Goal: Transaction & Acquisition: Purchase product/service

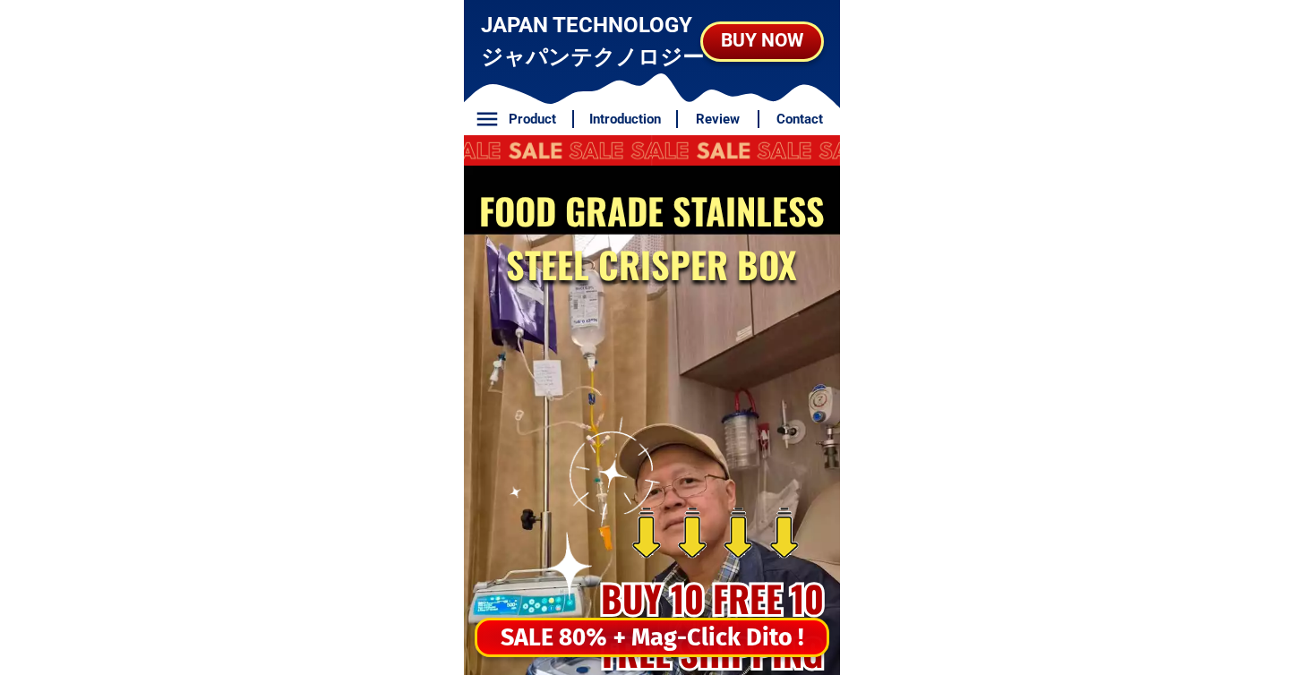
drag, startPoint x: 653, startPoint y: 607, endPoint x: 651, endPoint y: 625, distance: 18.9
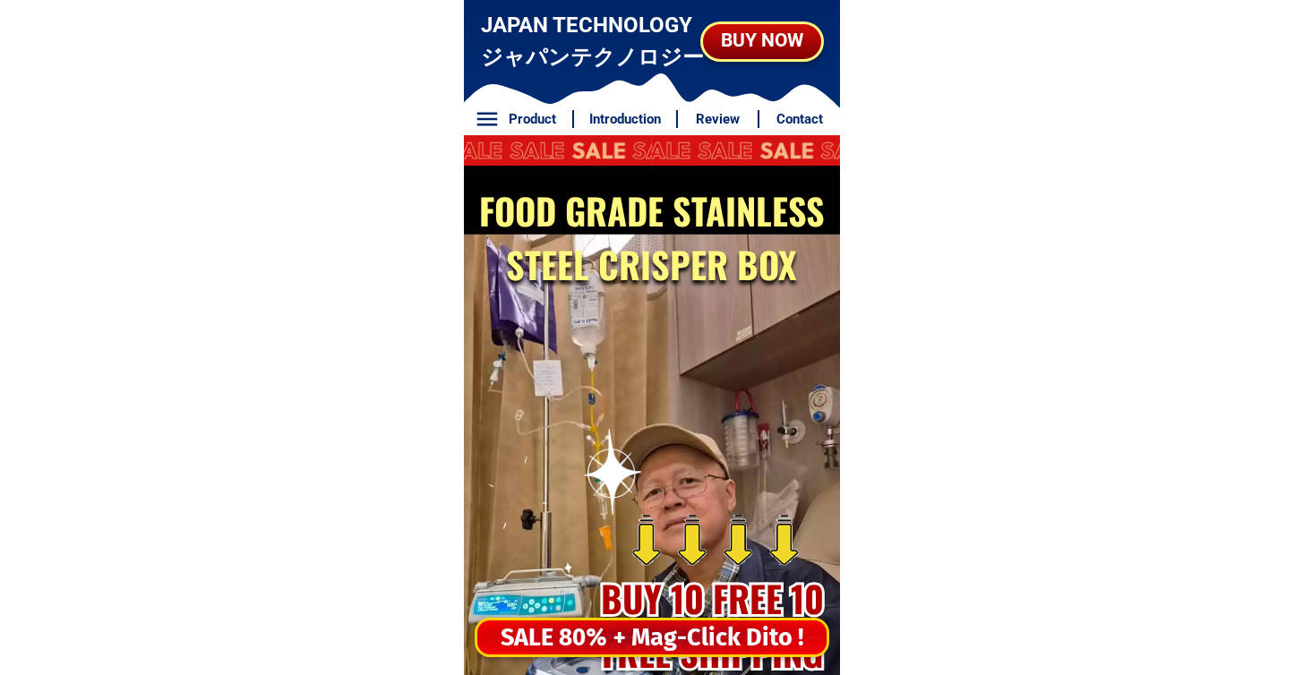
click at [653, 607] on div at bounding box center [567, 517] width 206 height 206
click at [651, 630] on div "SALE 80% + Mag-Click Dito !" at bounding box center [651, 638] width 349 height 37
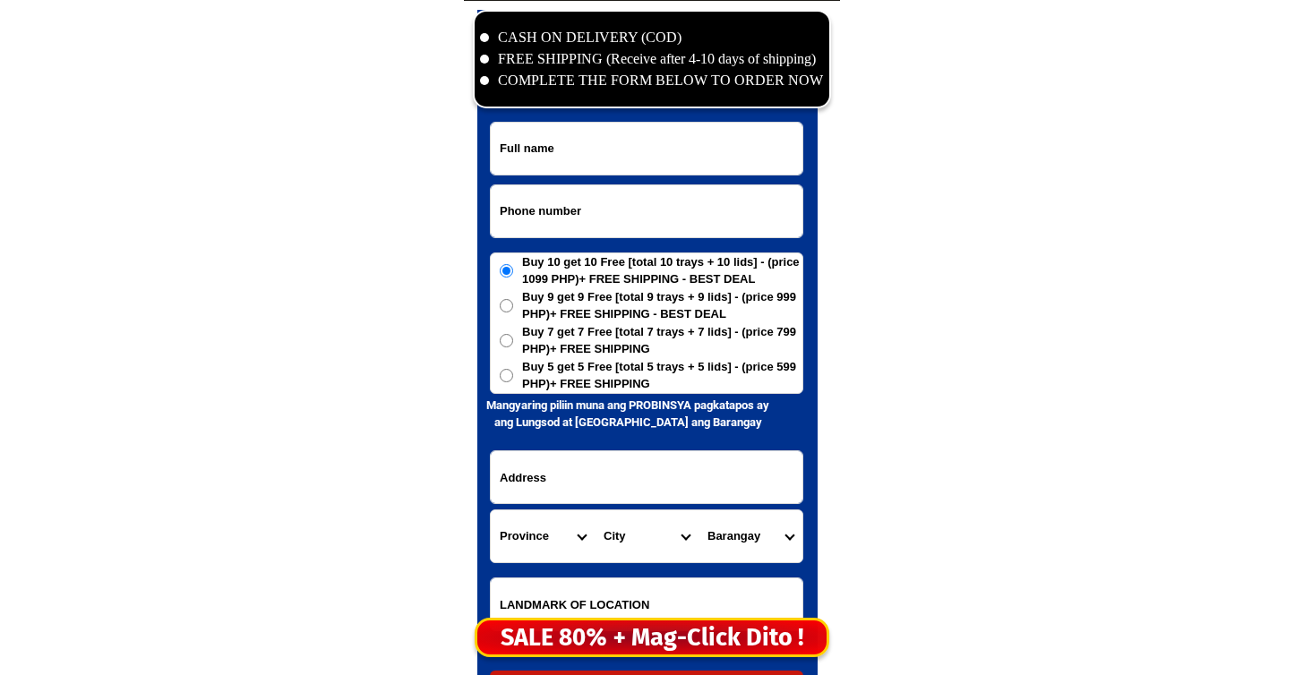
scroll to position [8655, 0]
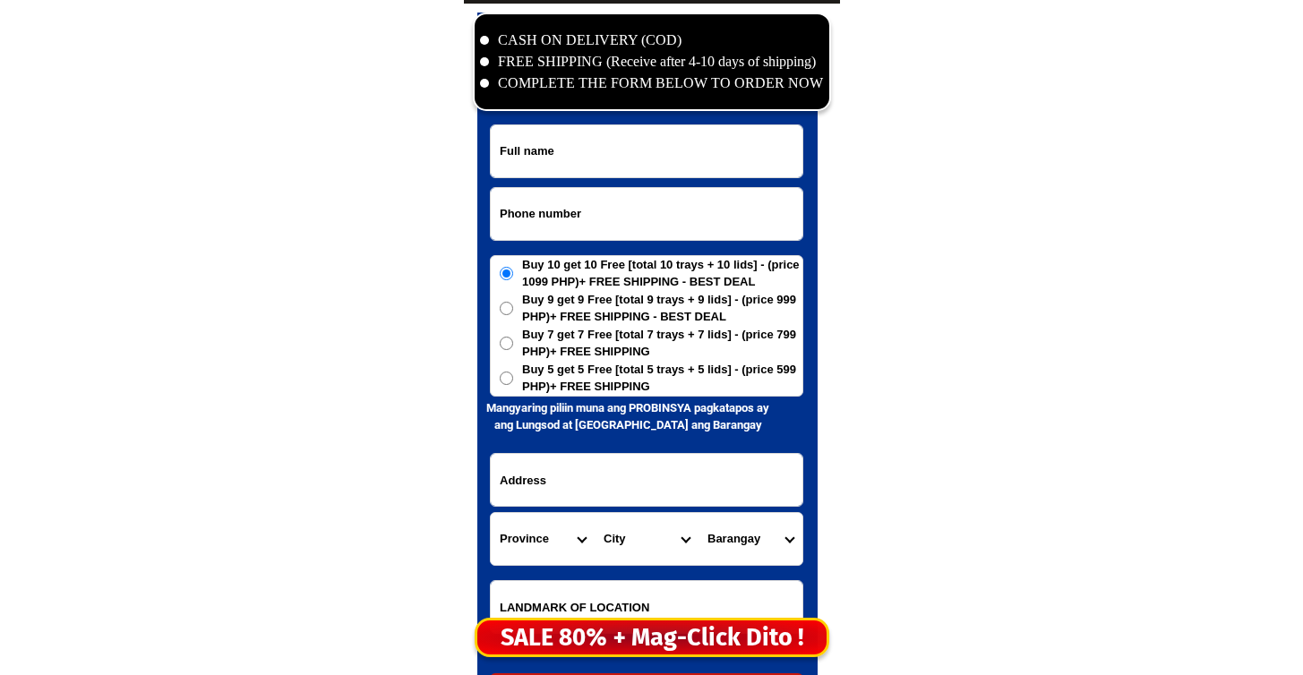
click at [551, 194] on input "Input phone_number" at bounding box center [647, 214] width 312 height 52
paste input "09129303363"
type input "09129303363"
click at [658, 182] on form "09129303363 ORDER NOW Province [GEOGRAPHIC_DATA] [GEOGRAPHIC_DATA][PERSON_NAME]…" at bounding box center [647, 417] width 314 height 585
click at [668, 160] on input "Input full_name" at bounding box center [647, 151] width 312 height 52
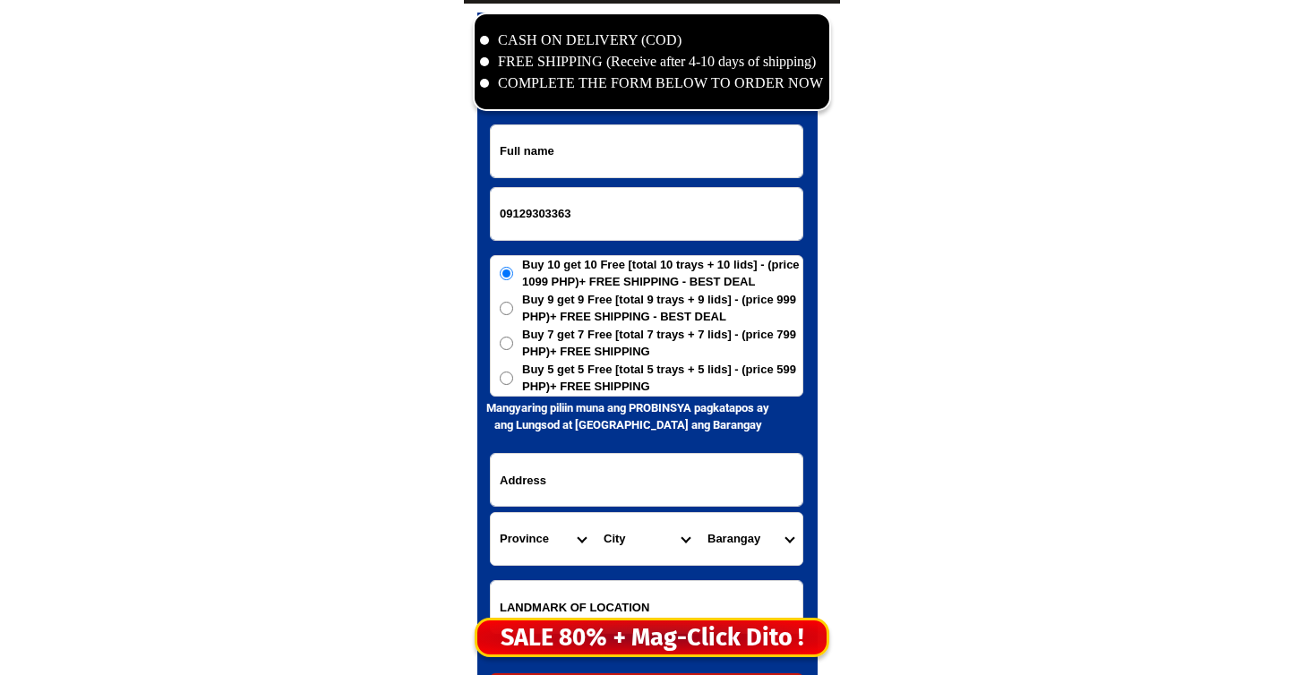
paste input "09129303363"
click at [625, 134] on input "09129303363" at bounding box center [647, 151] width 312 height 52
click at [625, 135] on input "09129303363" at bounding box center [647, 151] width 312 height 52
paste input "[PERSON_NAME]"
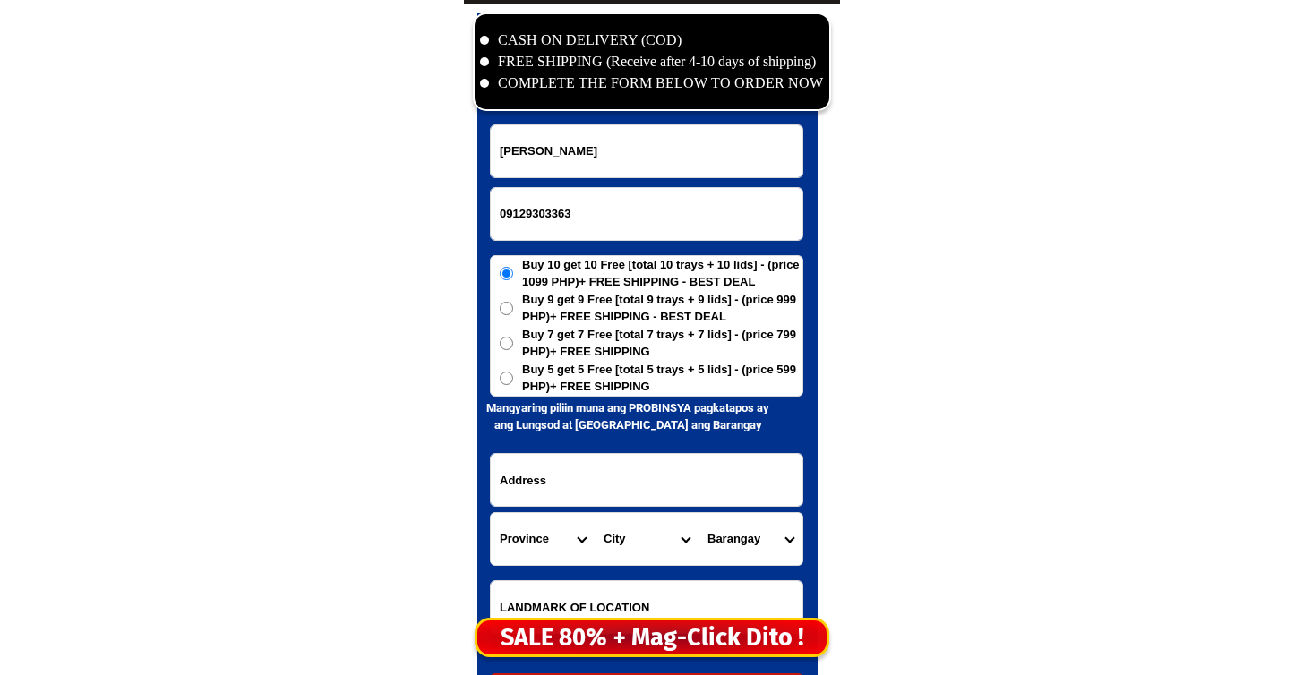
type input "[PERSON_NAME]"
click at [576, 398] on form "[PERSON_NAME] 09129303363 ORDER NOW Province [GEOGRAPHIC_DATA] [GEOGRAPHIC_DATA…" at bounding box center [647, 417] width 314 height 585
click at [577, 394] on span "Buy 5 get 5 Free [total 5 trays + 5 lids] - (price 599 PHP)+ FREE SHIPPING" at bounding box center [662, 378] width 280 height 35
click at [513, 385] on input "Buy 5 get 5 Free [total 5 trays + 5 lids] - (price 599 PHP)+ FREE SHIPPING" at bounding box center [506, 378] width 13 height 13
radio input "true"
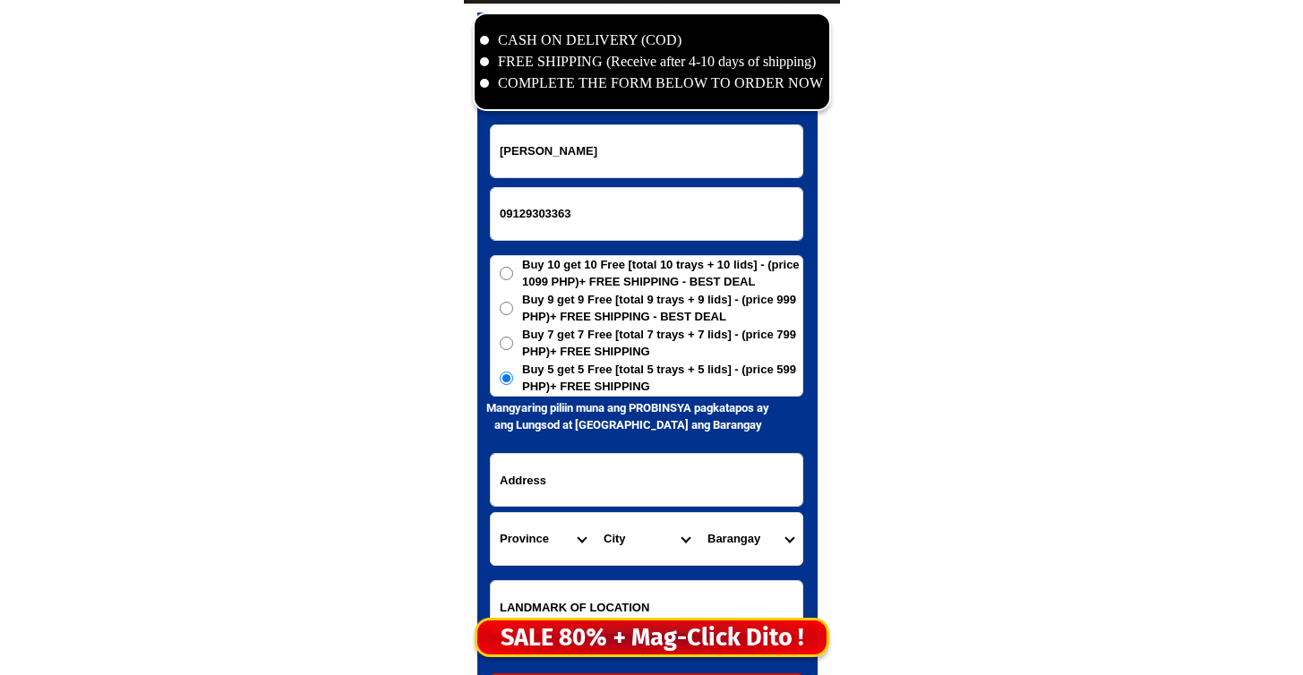
click at [597, 486] on input "Input address" at bounding box center [647, 480] width 312 height 52
paste input "Padre [PERSON_NAME] ka Highway San [PERSON_NAME] Sur Aringay [GEOGRAPHIC_DATA],…"
drag, startPoint x: 597, startPoint y: 486, endPoint x: 624, endPoint y: 497, distance: 30.1
click at [624, 497] on input "Padre [PERSON_NAME] ka Highway San [PERSON_NAME] Sur Aringay [GEOGRAPHIC_DATA],…" at bounding box center [647, 480] width 312 height 52
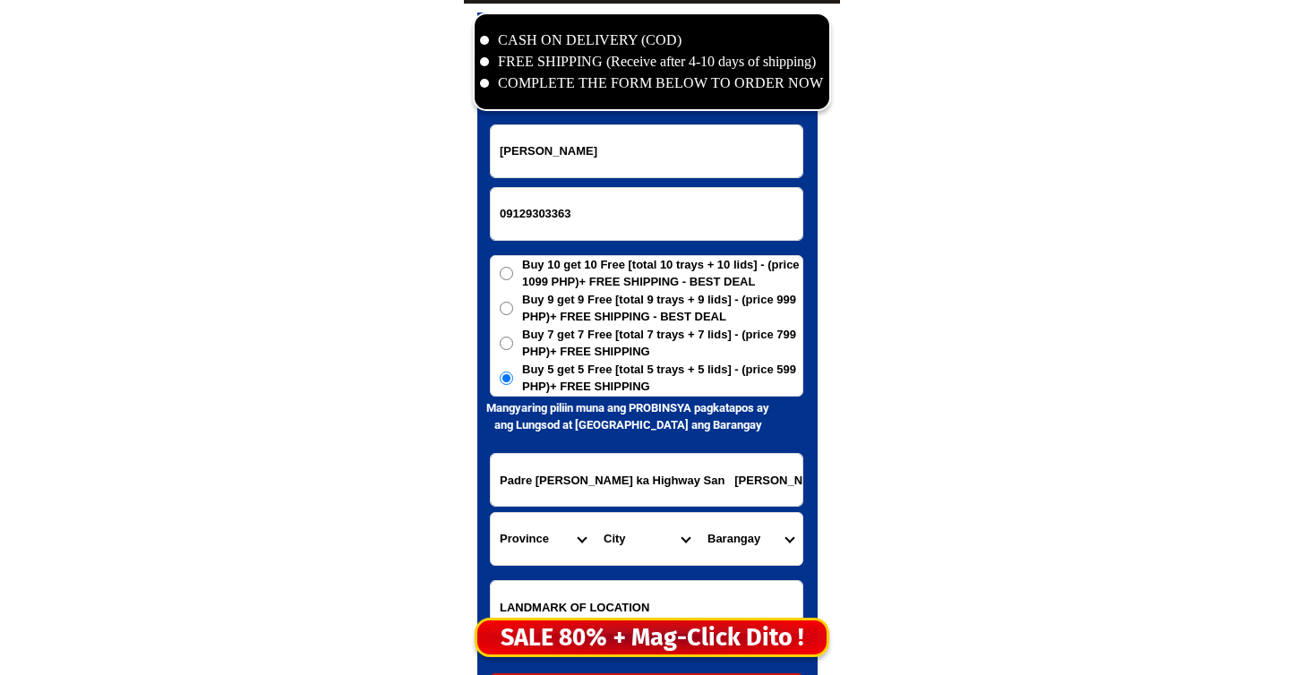
drag, startPoint x: 607, startPoint y: 470, endPoint x: 571, endPoint y: 485, distance: 39.4
click at [571, 485] on input "Padre [PERSON_NAME] ka Highway San [PERSON_NAME] Sur Aringay [GEOGRAPHIC_DATA],…" at bounding box center [647, 480] width 312 height 52
click at [667, 483] on input "Padre [PERSON_NAME] ka Highway San [PERSON_NAME] Sur Aringay [GEOGRAPHIC_DATA],…" at bounding box center [647, 480] width 312 height 52
type input "Padre [PERSON_NAME] ka Highway San [PERSON_NAME] Sur Aringay [GEOGRAPHIC_DATA],…"
click at [577, 511] on form "[PERSON_NAME] 09129303363 ORDER NOW Padre [PERSON_NAME] Maharli ka Highway [GEO…" at bounding box center [647, 417] width 314 height 585
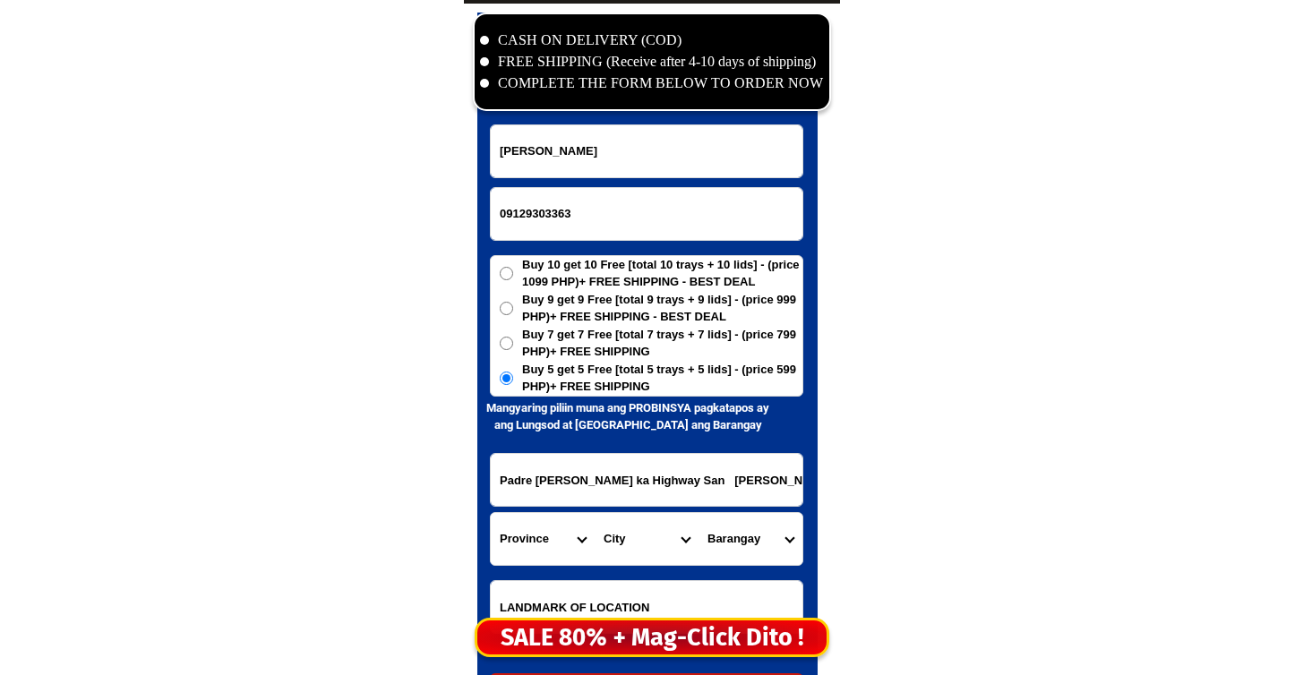
click at [545, 523] on select "Province [GEOGRAPHIC_DATA] [GEOGRAPHIC_DATA][PERSON_NAME][GEOGRAPHIC_DATA][GEOG…" at bounding box center [543, 539] width 104 height 52
click at [491, 513] on select "Province [GEOGRAPHIC_DATA] [GEOGRAPHIC_DATA][PERSON_NAME][GEOGRAPHIC_DATA][GEOG…" at bounding box center [543, 539] width 104 height 52
click at [548, 545] on select "Province [GEOGRAPHIC_DATA] [GEOGRAPHIC_DATA][PERSON_NAME][GEOGRAPHIC_DATA][GEOG…" at bounding box center [543, 539] width 104 height 52
click at [491, 513] on select "Province [GEOGRAPHIC_DATA] [GEOGRAPHIC_DATA][PERSON_NAME][GEOGRAPHIC_DATA][GEOG…" at bounding box center [543, 539] width 104 height 52
click at [543, 551] on select "Province [GEOGRAPHIC_DATA] [GEOGRAPHIC_DATA][PERSON_NAME][GEOGRAPHIC_DATA][GEOG…" at bounding box center [543, 539] width 104 height 52
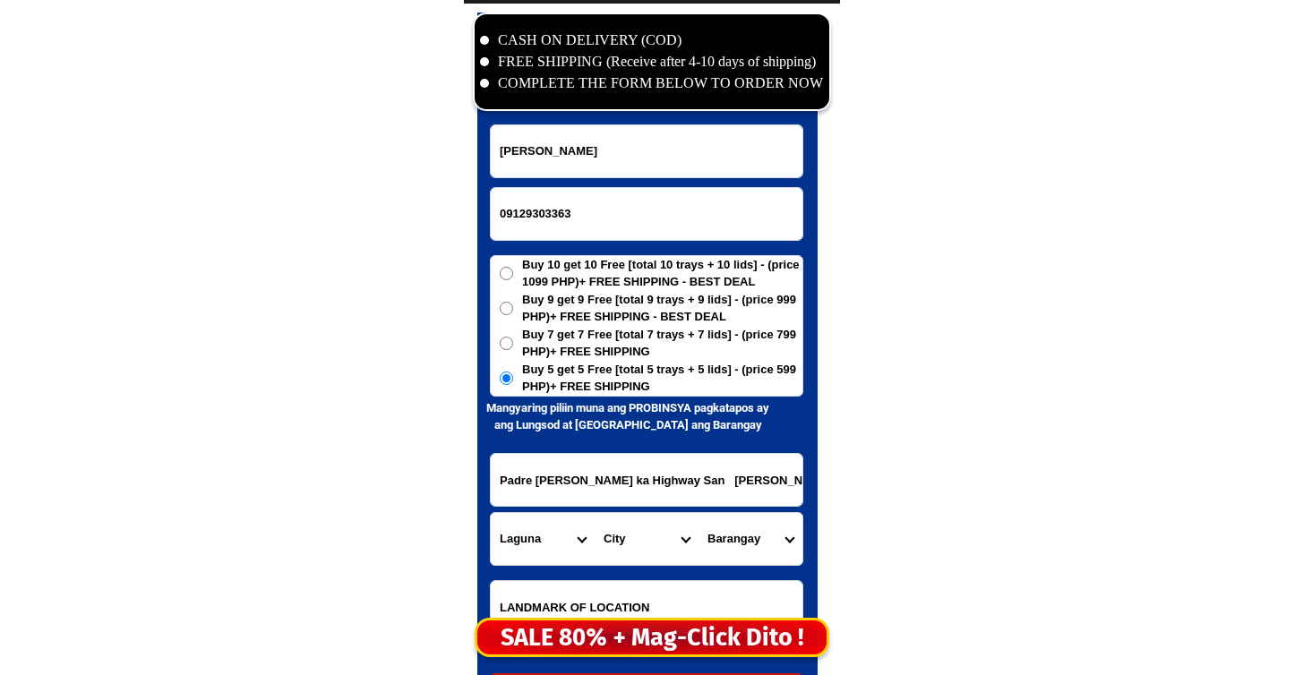
select select "63_32"
click at [491, 513] on select "Province [GEOGRAPHIC_DATA] [GEOGRAPHIC_DATA][PERSON_NAME][GEOGRAPHIC_DATA][GEOG…" at bounding box center [543, 539] width 104 height 52
click at [606, 544] on select "City [PERSON_NAME] Bagulin Balaoan [PERSON_NAME][GEOGRAPHIC_DATA] La-union-[GEO…" at bounding box center [647, 539] width 104 height 52
select select "63_327937"
click at [595, 513] on select "City [PERSON_NAME] Bagulin Balaoan [PERSON_NAME][GEOGRAPHIC_DATA] La-union-[GEO…" at bounding box center [647, 539] width 104 height 52
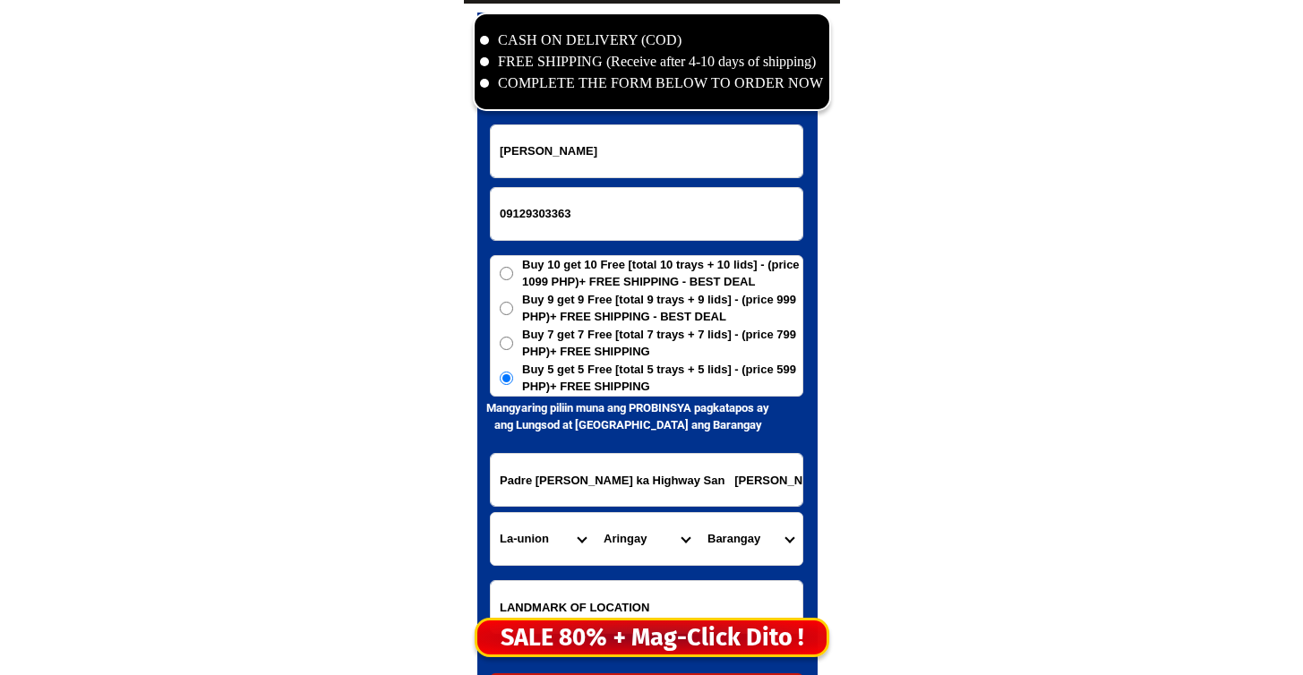
click at [749, 552] on select "Barangay [US_STATE] [GEOGRAPHIC_DATA][PERSON_NAME][GEOGRAPHIC_DATA] [GEOGRAPHIC…" at bounding box center [751, 539] width 104 height 52
click at [744, 520] on select "Barangay [US_STATE] [GEOGRAPHIC_DATA][PERSON_NAME][GEOGRAPHIC_DATA] [GEOGRAPHIC…" at bounding box center [751, 539] width 104 height 52
select select "63_32793774302"
click at [699, 513] on select "Barangay [US_STATE] [GEOGRAPHIC_DATA][PERSON_NAME][GEOGRAPHIC_DATA] [GEOGRAPHIC…" at bounding box center [751, 539] width 104 height 52
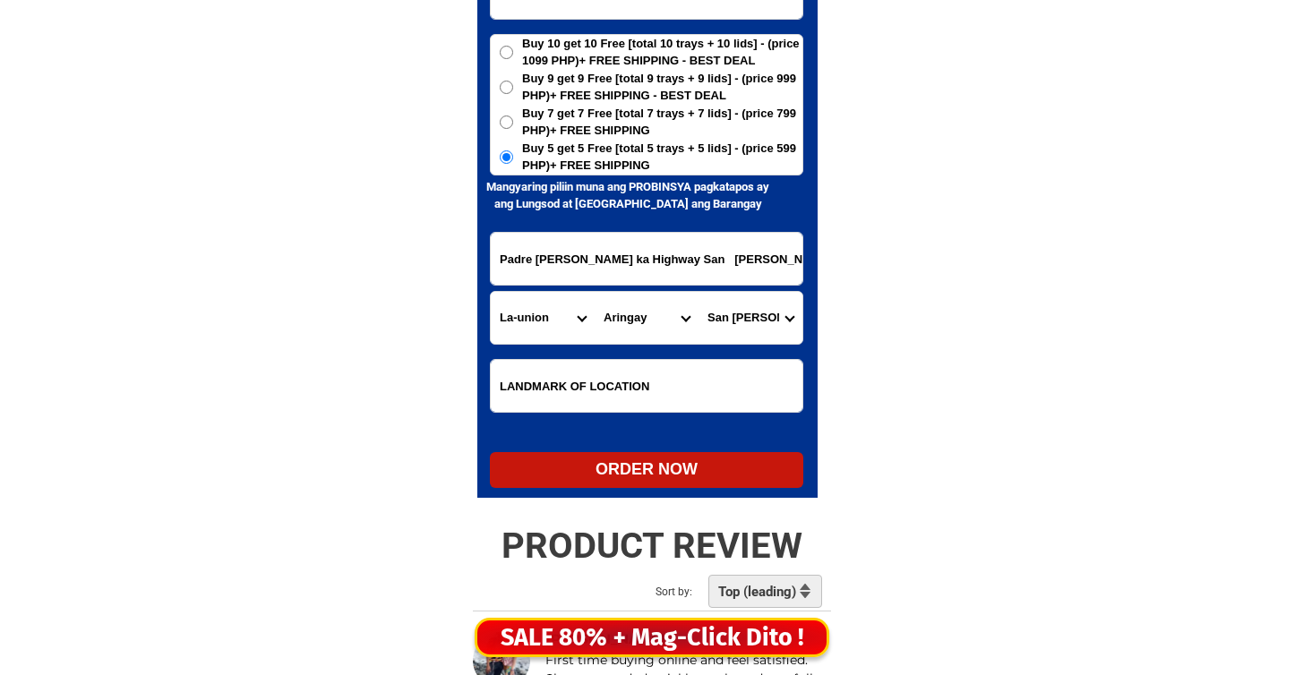
scroll to position [8927, 0]
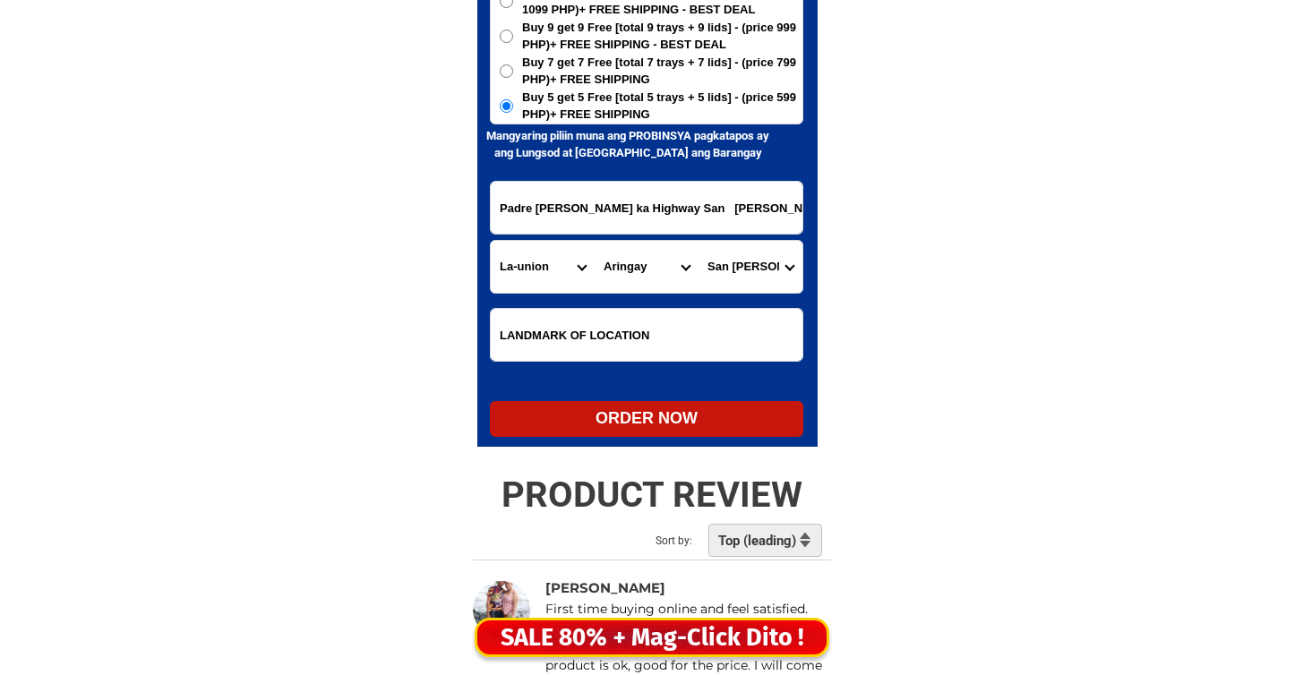
click at [645, 426] on div "ORDER NOW" at bounding box center [647, 419] width 314 height 24
radio input "true"
